Goal: Information Seeking & Learning: Learn about a topic

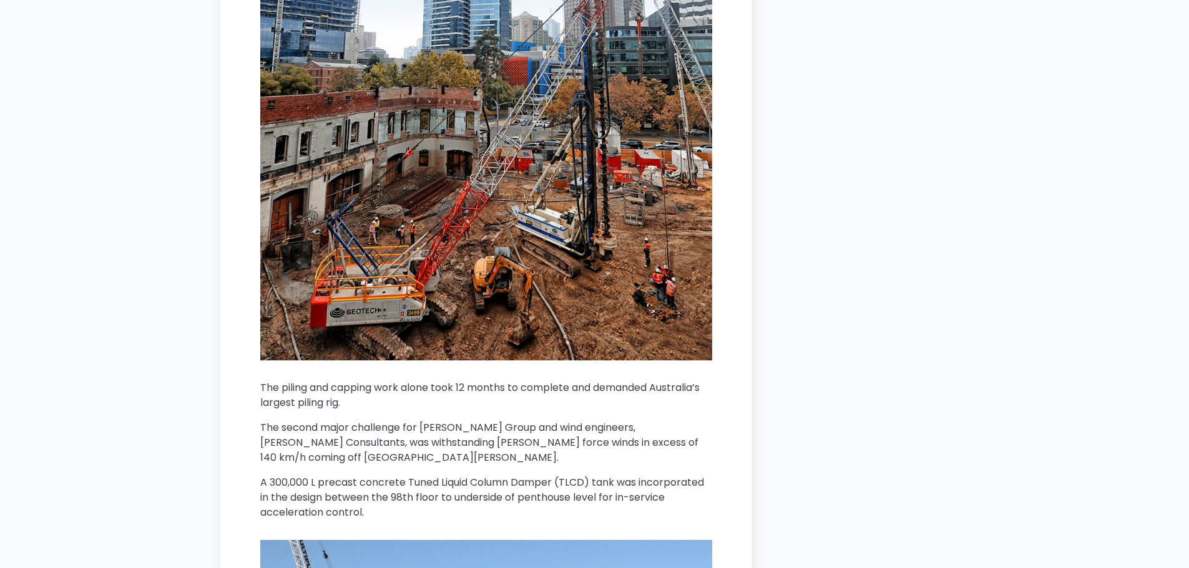
scroll to position [3162, 0]
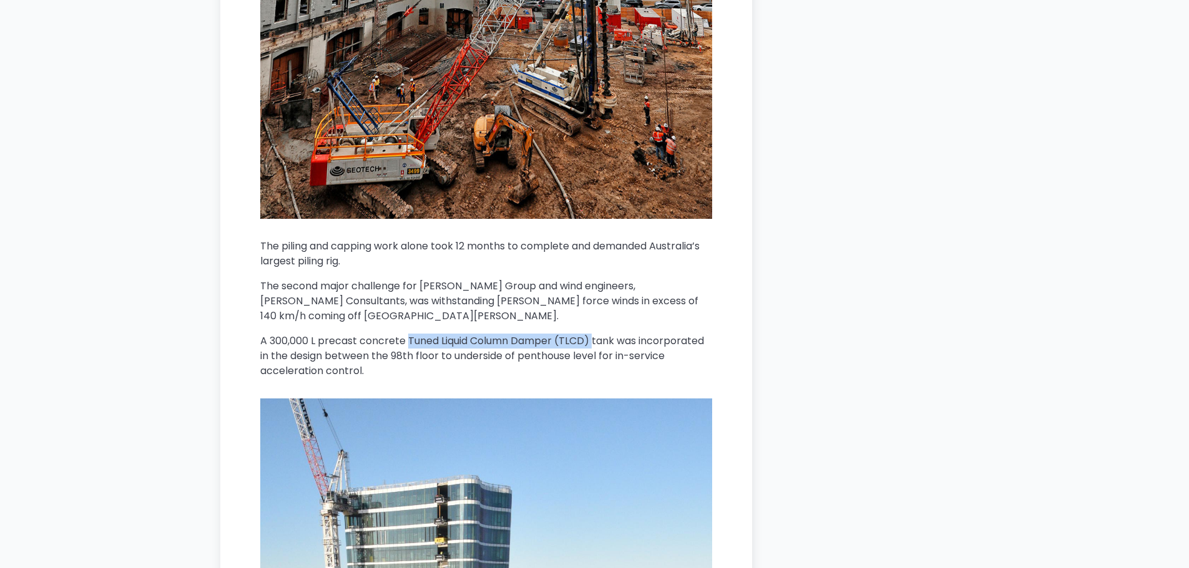
drag, startPoint x: 407, startPoint y: 329, endPoint x: 593, endPoint y: 324, distance: 186.6
click at [593, 334] on p "A 300,000 L precast concrete Tuned Liquid Column Damper (TLCD) tank was incorpo…" at bounding box center [486, 356] width 452 height 45
copy p "Tuned Liquid Column Damper (TLCD)"
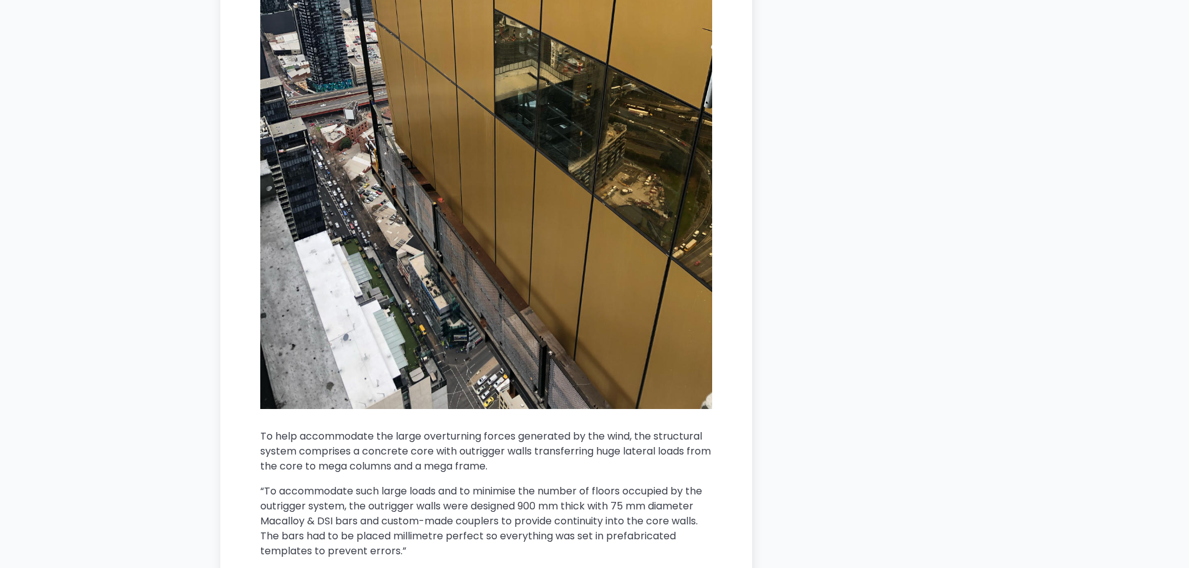
scroll to position [5491, 0]
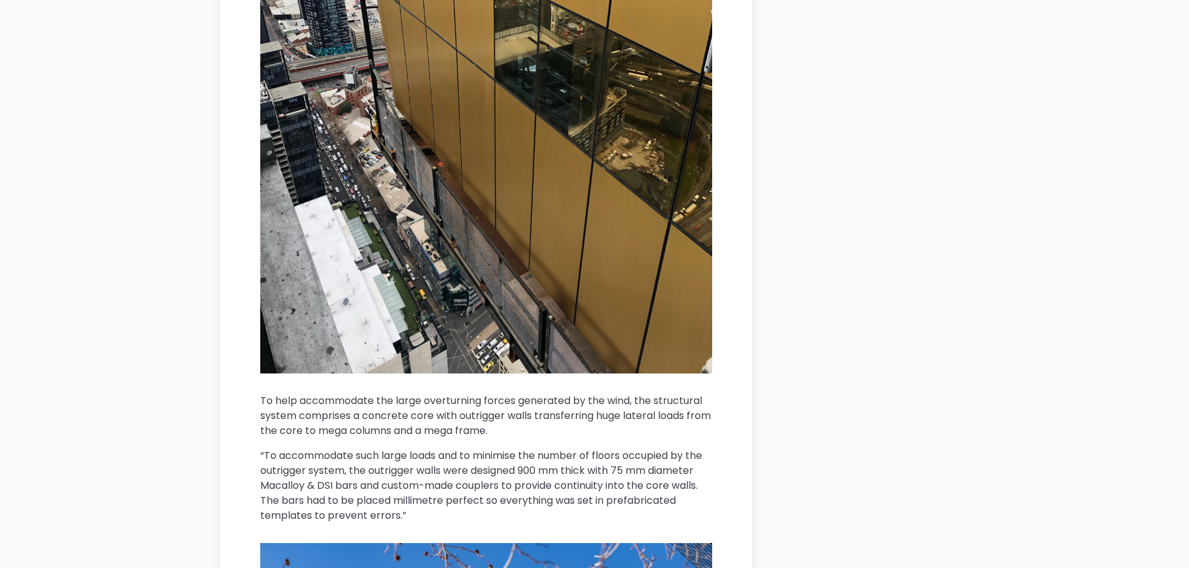
drag, startPoint x: 756, startPoint y: 270, endPoint x: 819, endPoint y: 225, distance: 77.4
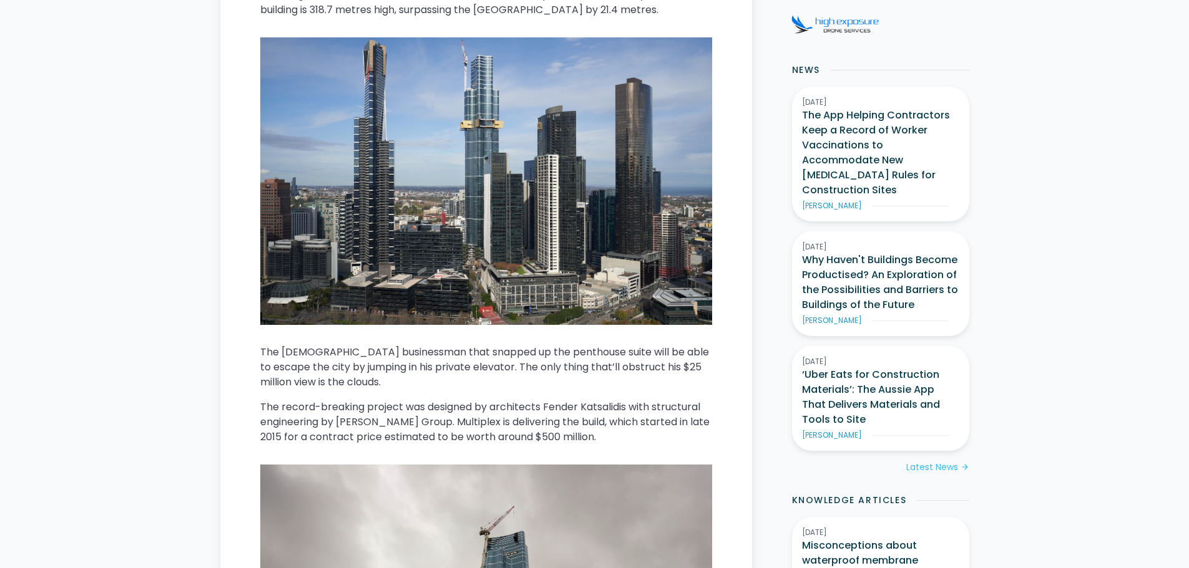
scroll to position [0, 0]
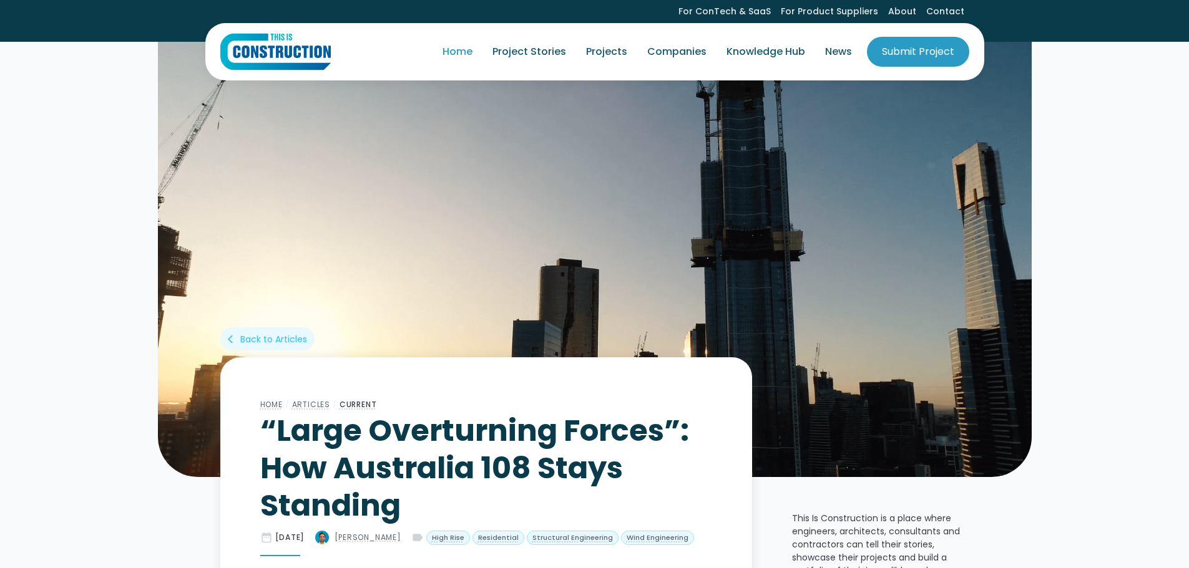
click at [470, 52] on link "Home" at bounding box center [457, 51] width 50 height 35
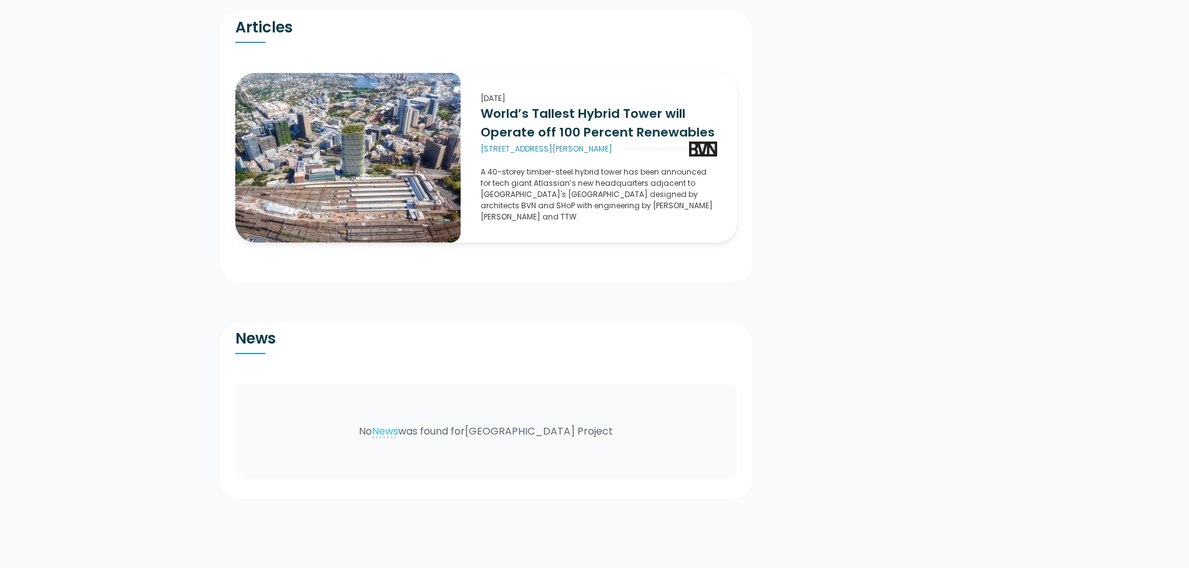
scroll to position [1497, 0]
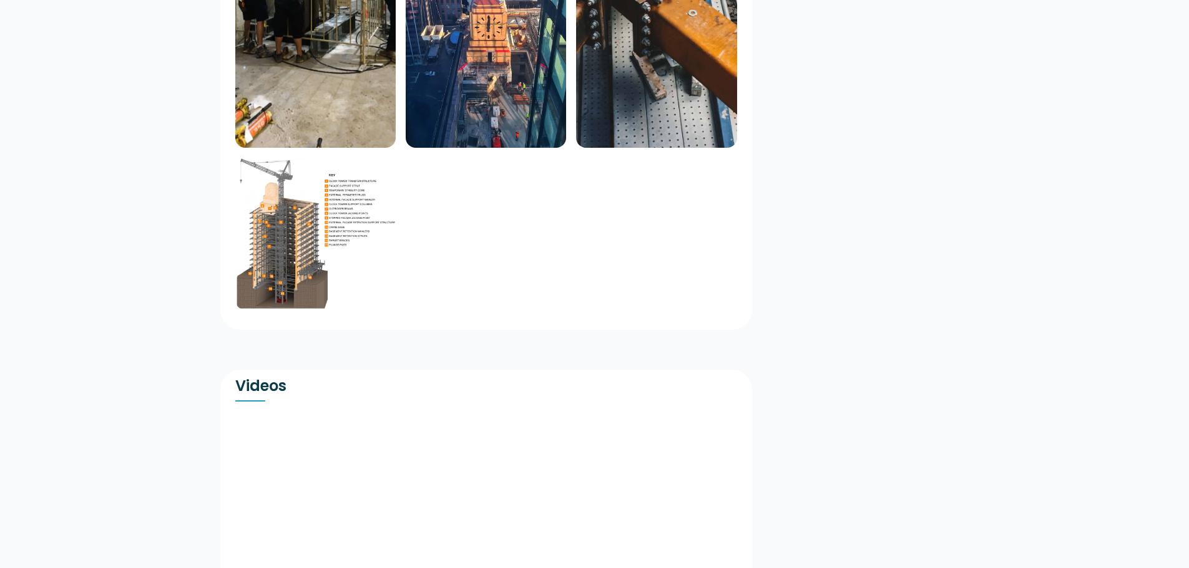
scroll to position [1997, 0]
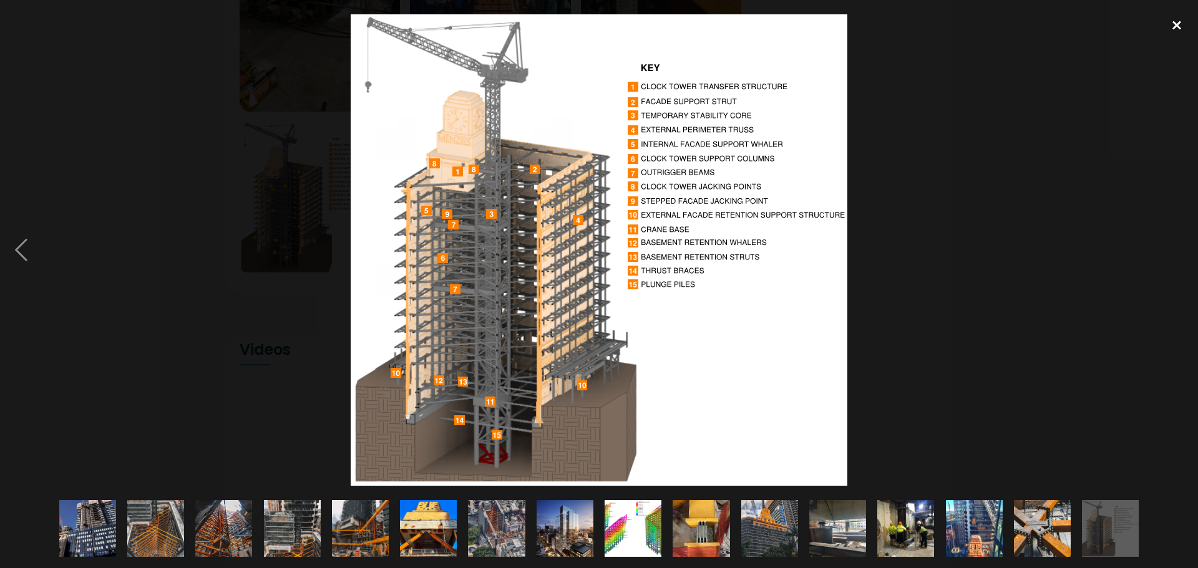
click at [1177, 25] on div at bounding box center [1177, 24] width 42 height 27
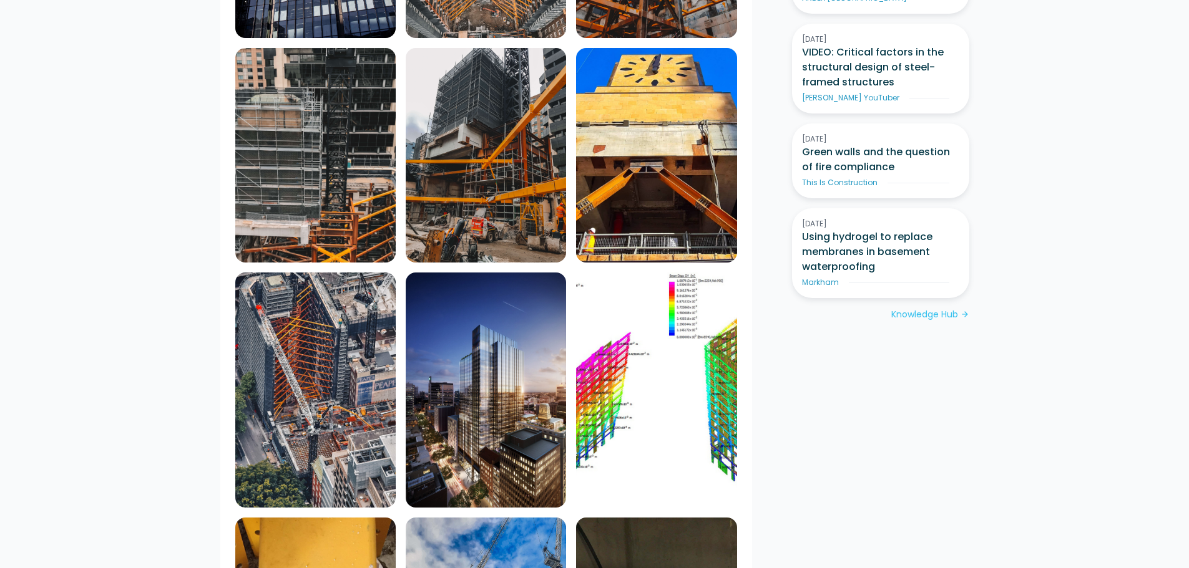
scroll to position [832, 0]
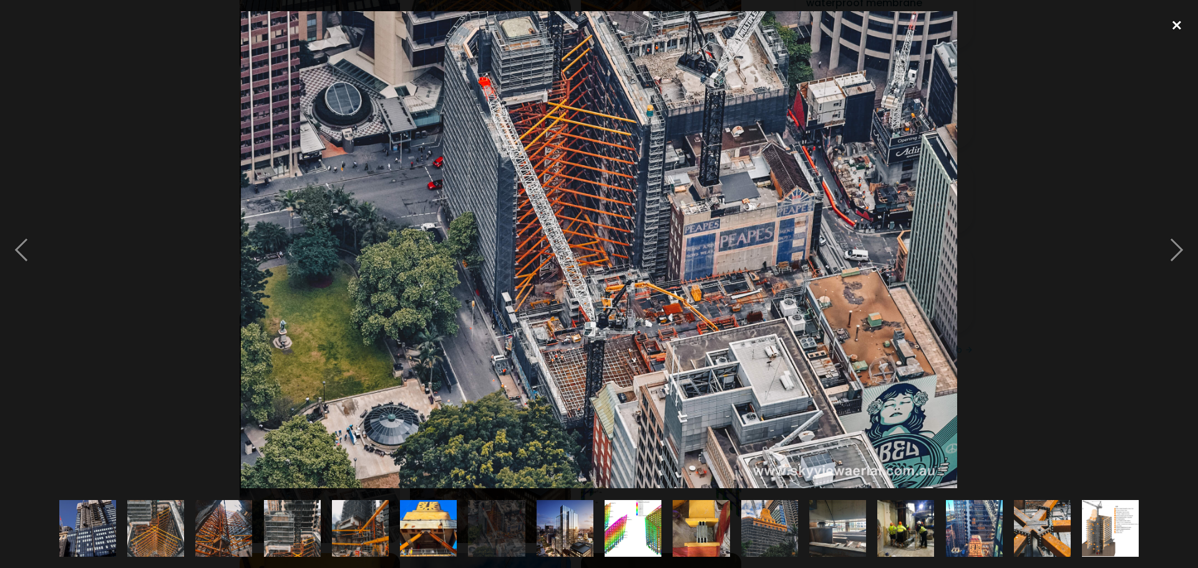
click at [1177, 22] on div at bounding box center [1177, 24] width 42 height 27
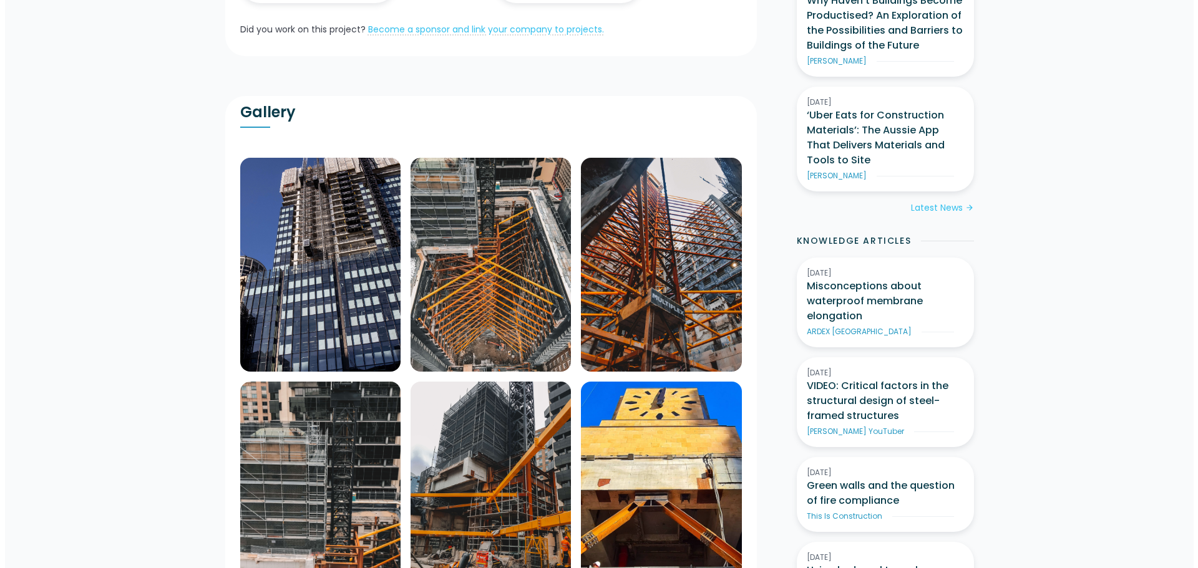
scroll to position [499, 0]
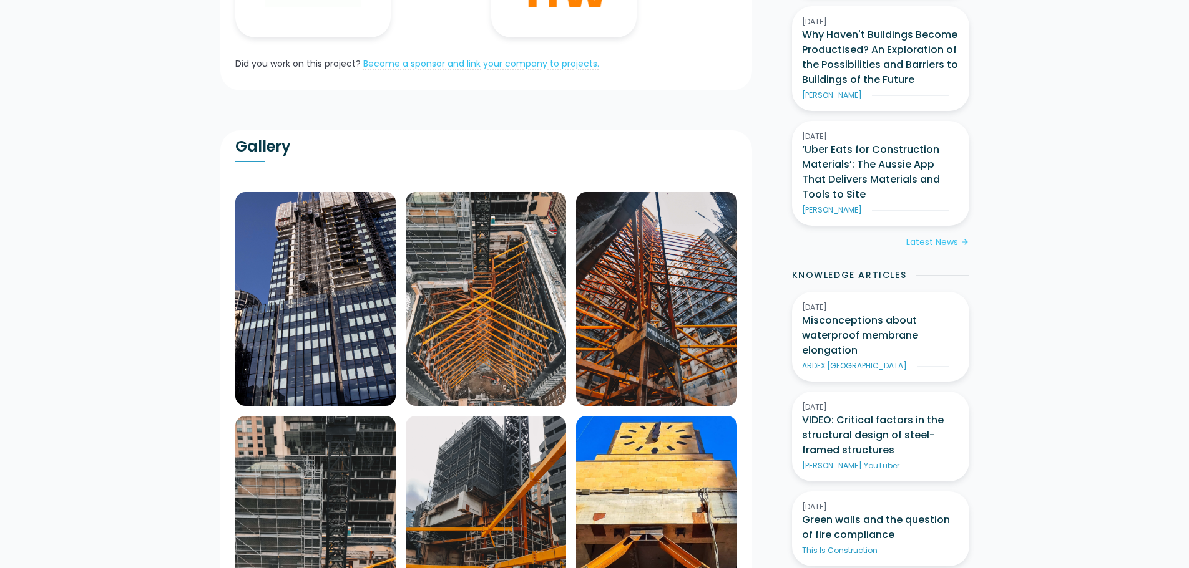
click at [396, 257] on img at bounding box center [315, 299] width 160 height 214
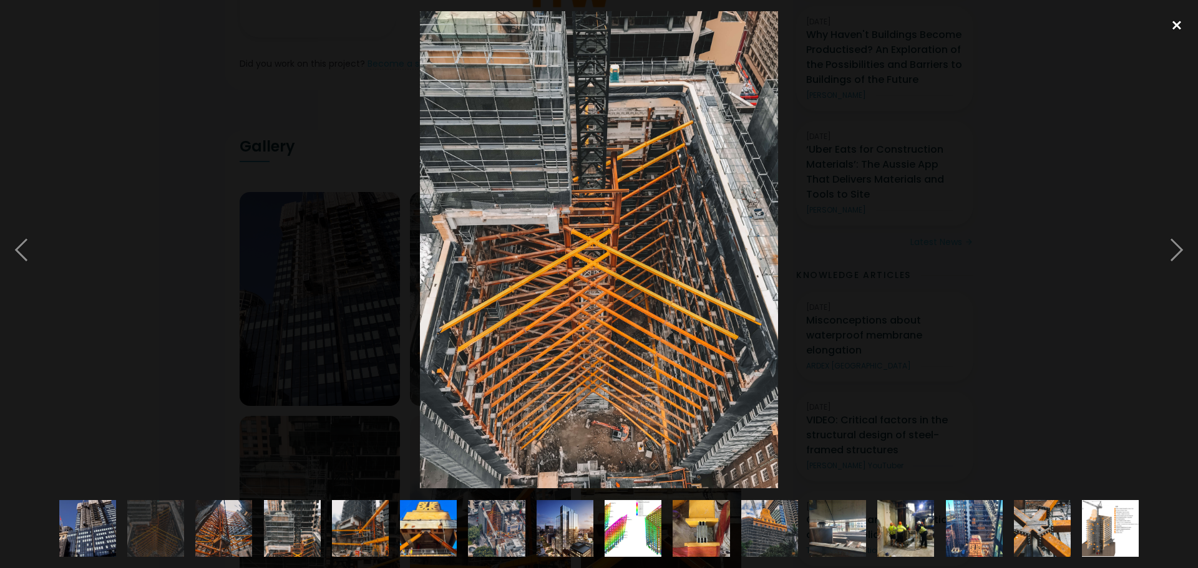
click at [1180, 19] on div at bounding box center [1177, 24] width 42 height 27
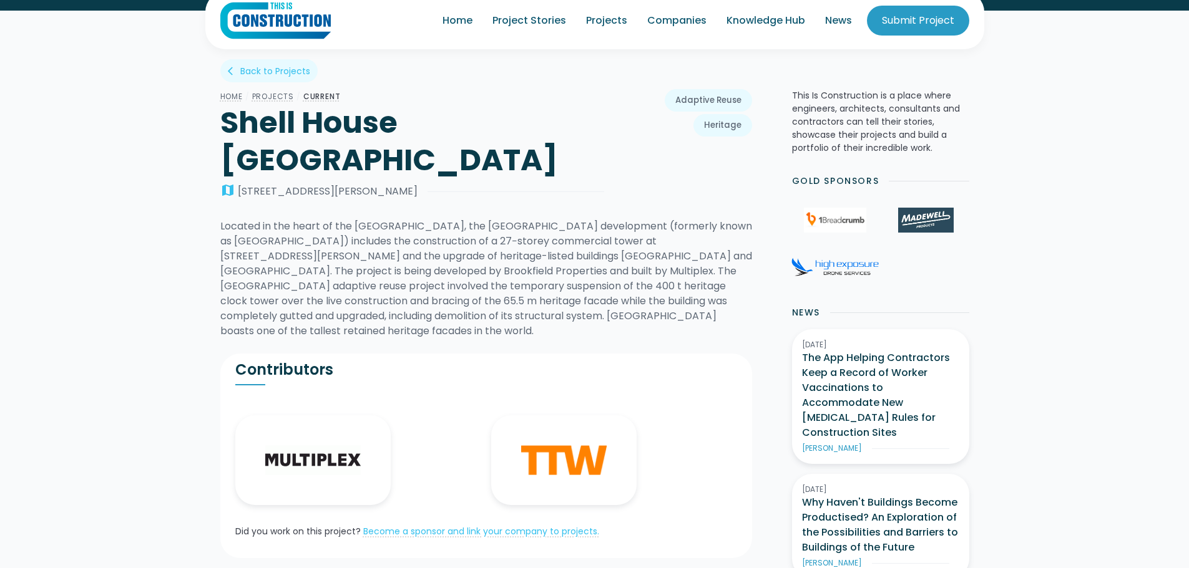
scroll to position [0, 0]
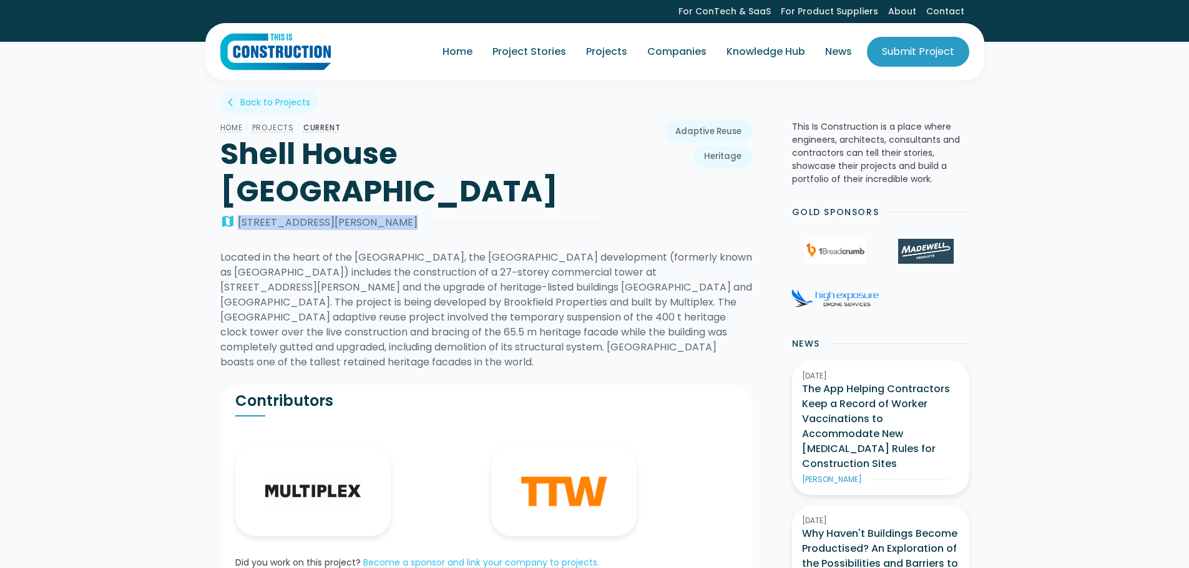
drag, startPoint x: 341, startPoint y: 189, endPoint x: 236, endPoint y: 175, distance: 106.3
click at [236, 175] on div "Home / Projects / CURRENT [GEOGRAPHIC_DATA] [GEOGRAPHIC_DATA] map [STREET_ADDRE…" at bounding box center [412, 180] width 384 height 120
copy div "[STREET_ADDRESS][PERSON_NAME]"
